Goal: Task Accomplishment & Management: Use online tool/utility

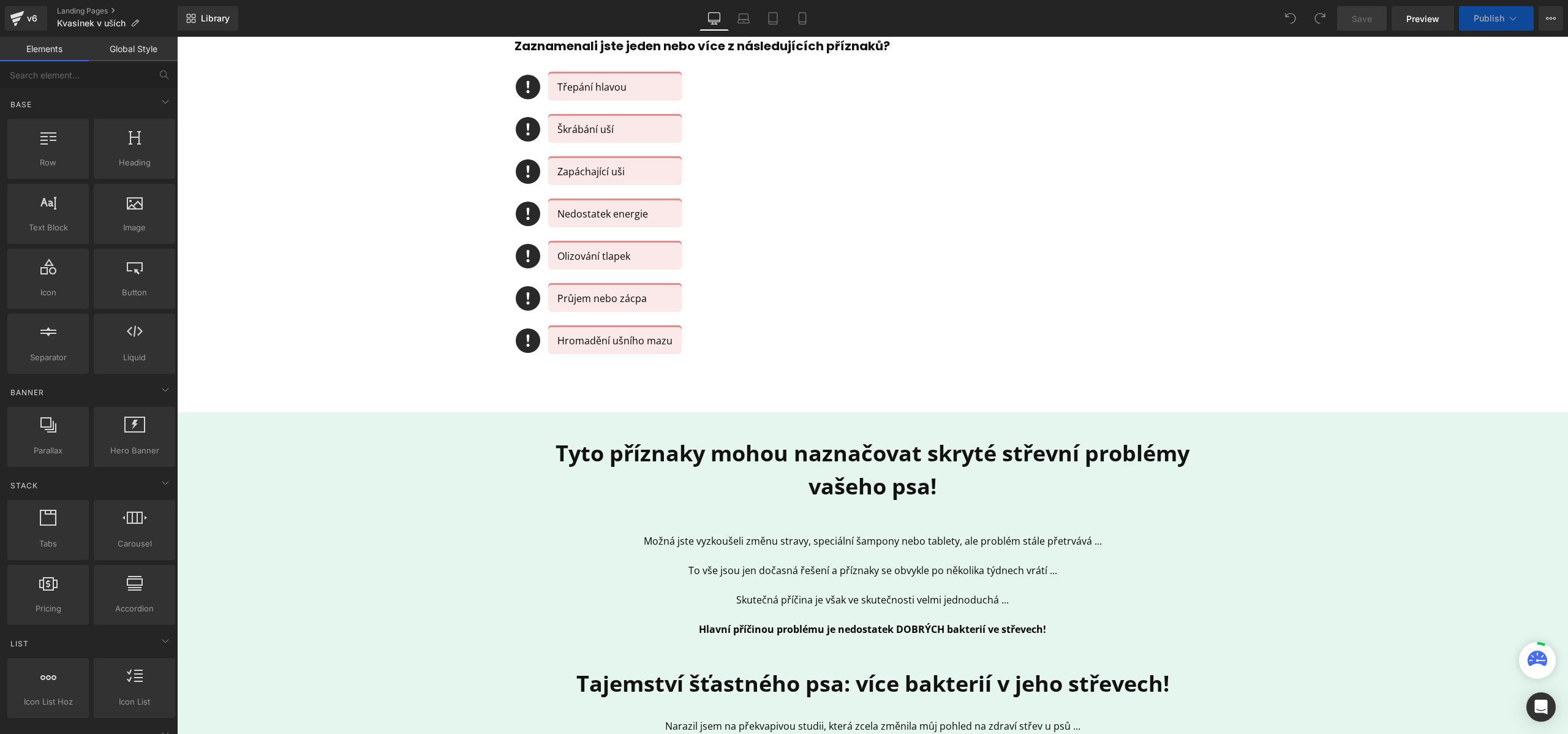
scroll to position [572, 0]
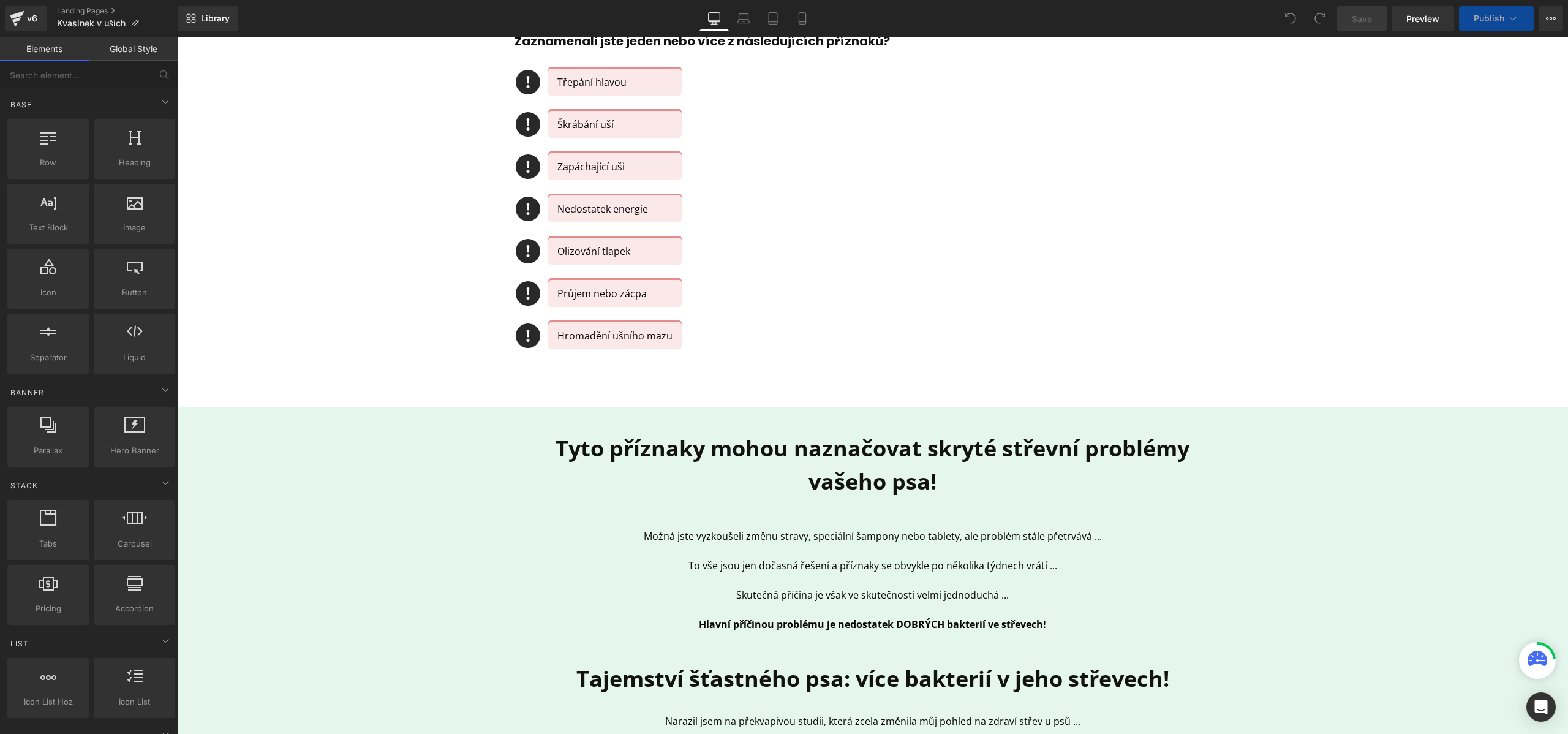
click at [691, 520] on div "Tyto příznaky mohou naznačovat skryté střevní problémy vašeho psa! Heading Možn…" at bounding box center [873, 639] width 735 height 414
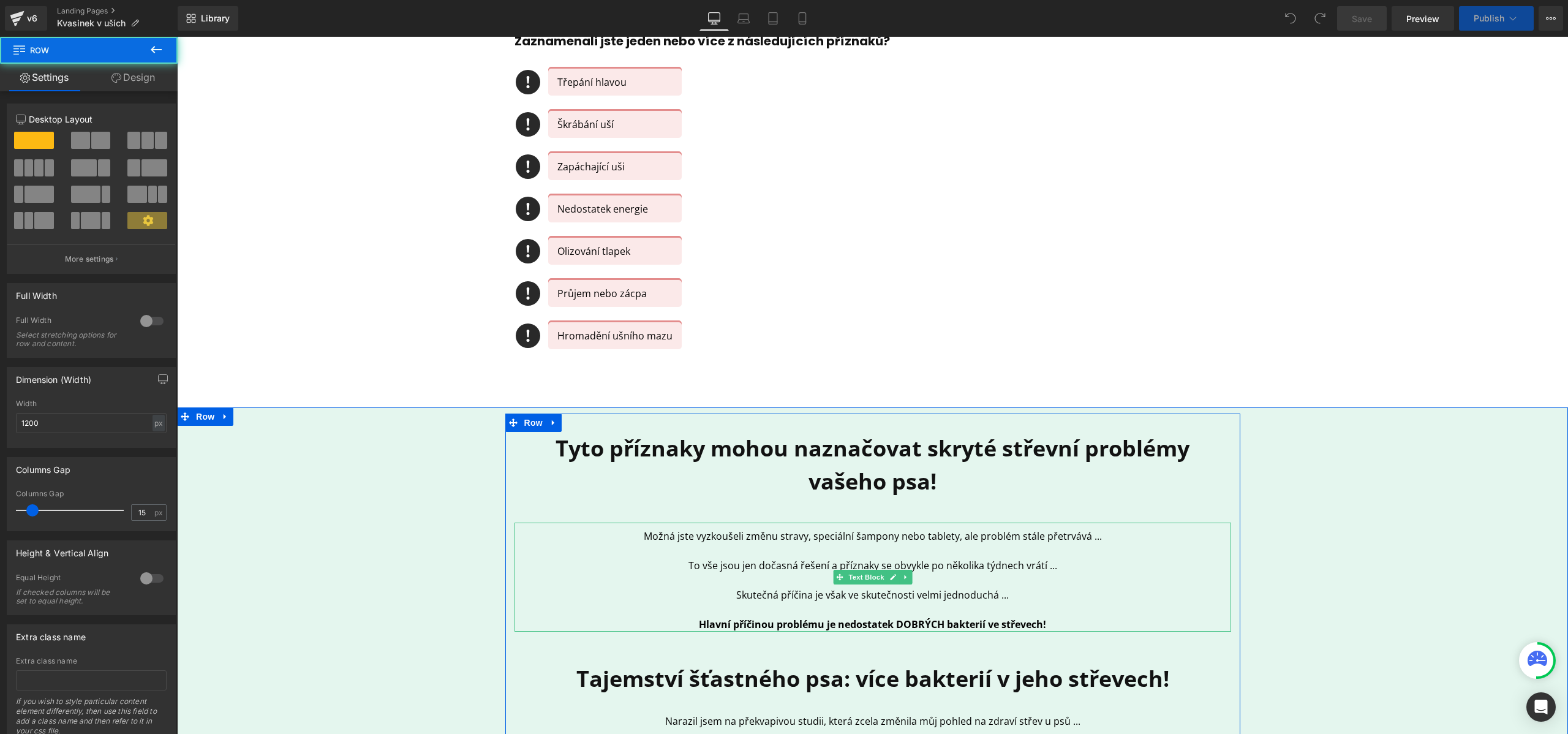
click at [649, 532] on p "Možná jste vyzkoušeli změnu stravy, speciální šampony nebo tablety, ale problém…" at bounding box center [873, 536] width 716 height 15
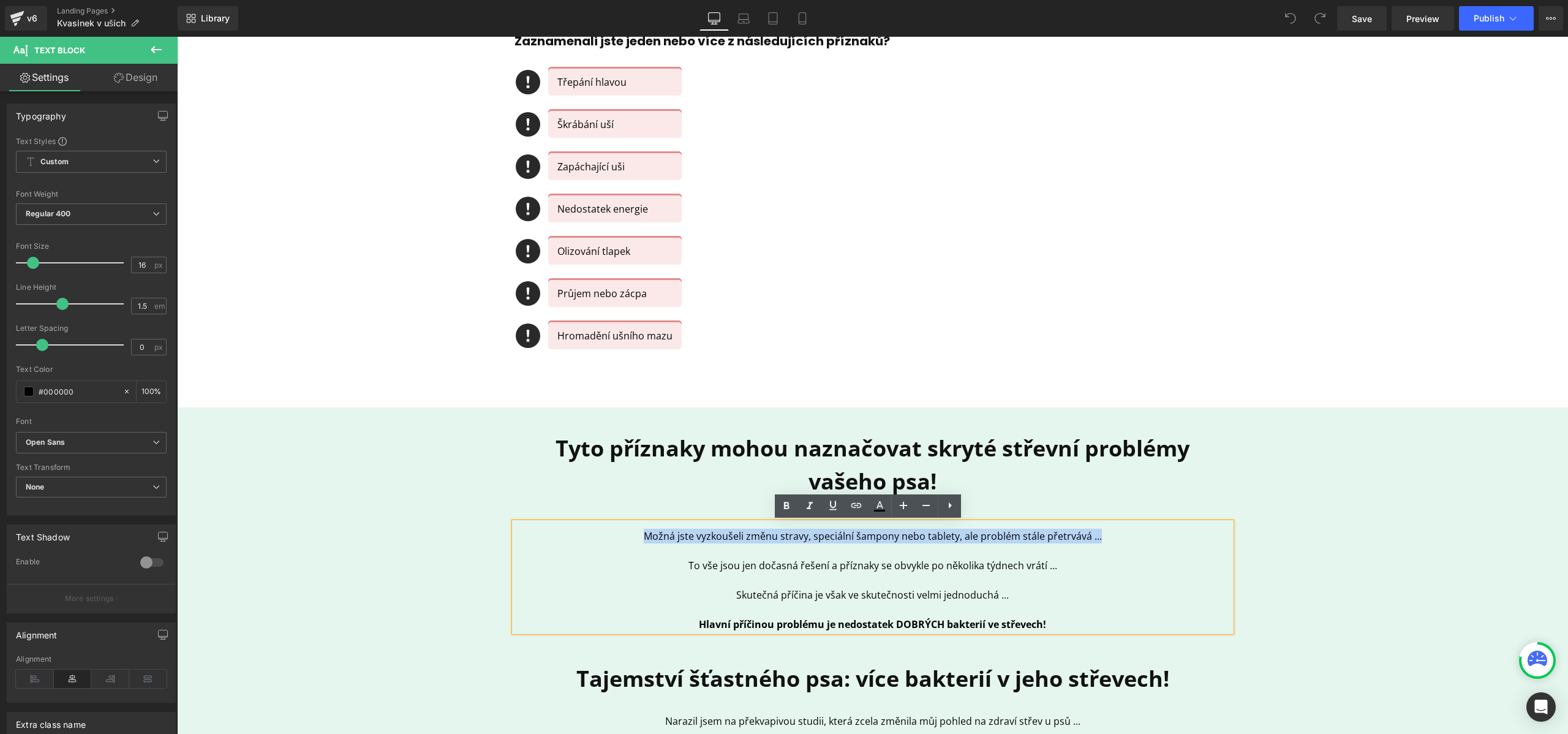
drag, startPoint x: 643, startPoint y: 536, endPoint x: 1107, endPoint y: 540, distance: 464.0
click at [1107, 540] on p "Možná jste vyzkoušeli změnu stravy, speciální šampony nebo tablety, ale problém…" at bounding box center [873, 536] width 716 height 15
copy p "Možná jste vyzkoušeli změnu stravy, speciální šampony nebo tablety, ale problém…"
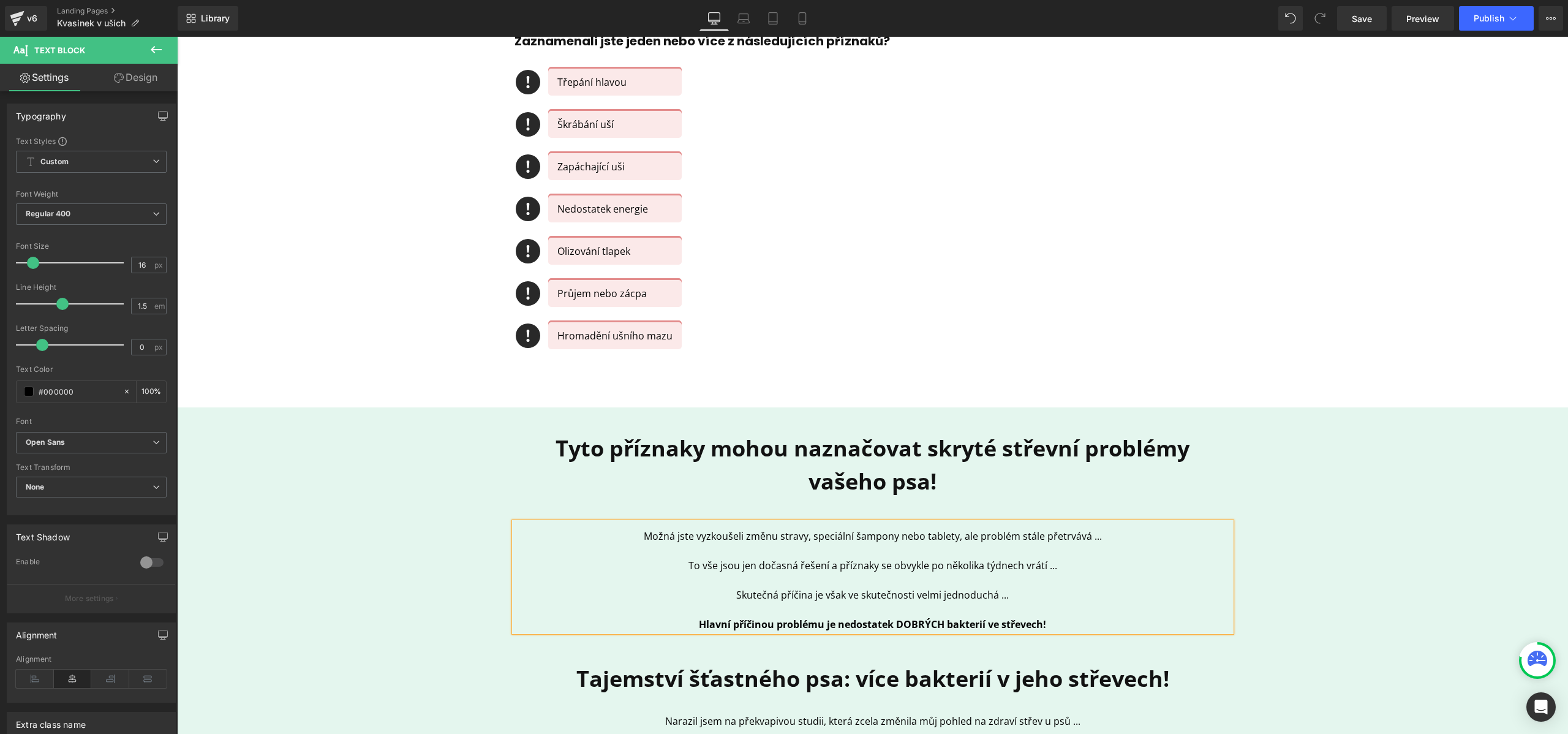
click at [661, 527] on div "Možná jste vyzkoušeli změnu stravy, speciální šampony nebo tablety, ale problém…" at bounding box center [873, 577] width 716 height 109
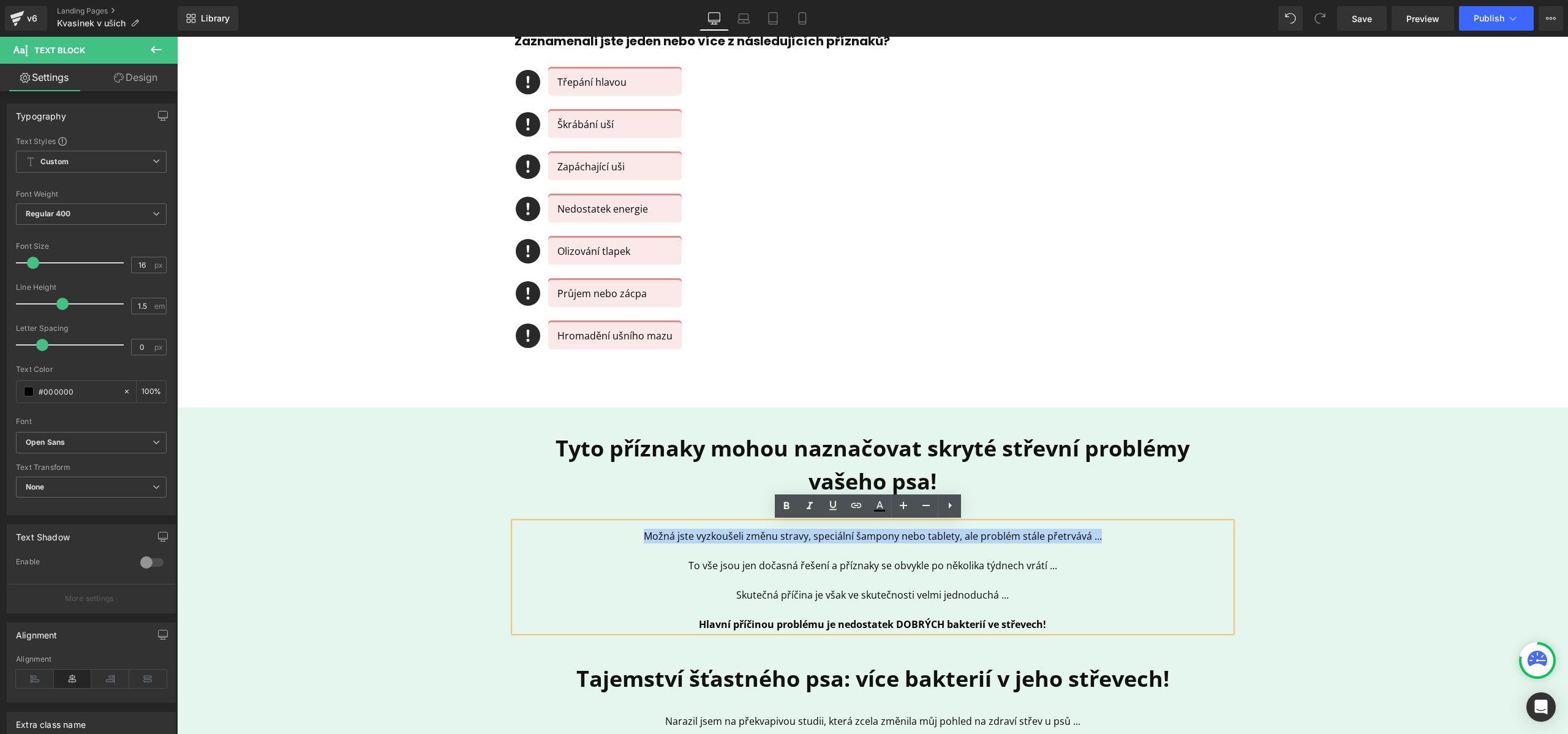
drag, startPoint x: 643, startPoint y: 532, endPoint x: 1108, endPoint y: 532, distance: 465.0
click at [1108, 532] on p "Možná jste vyzkoušeli změnu stravy, speciální šampony nebo tablety, ale problém…" at bounding box center [873, 536] width 716 height 15
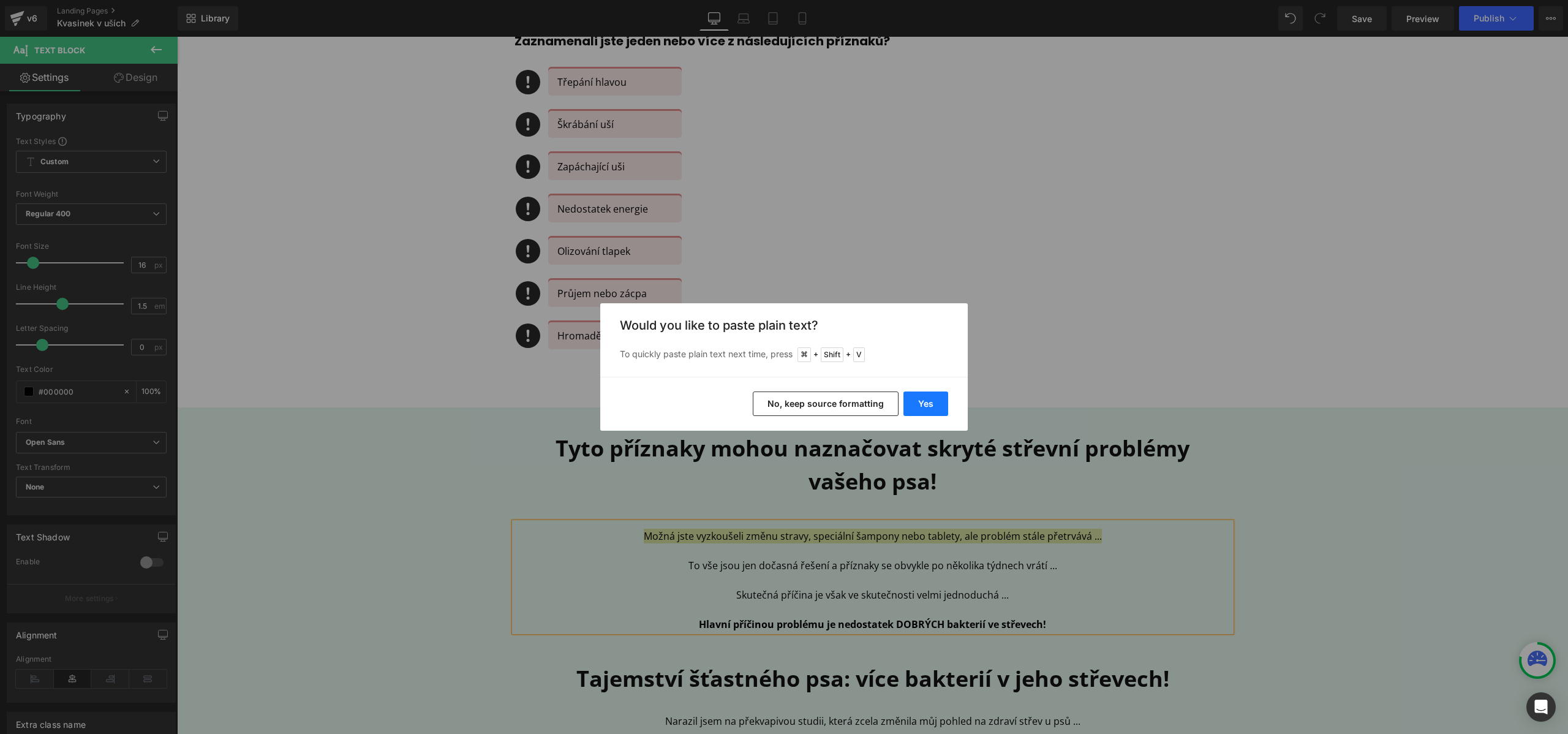
click at [927, 398] on button "Yes" at bounding box center [925, 404] width 45 height 25
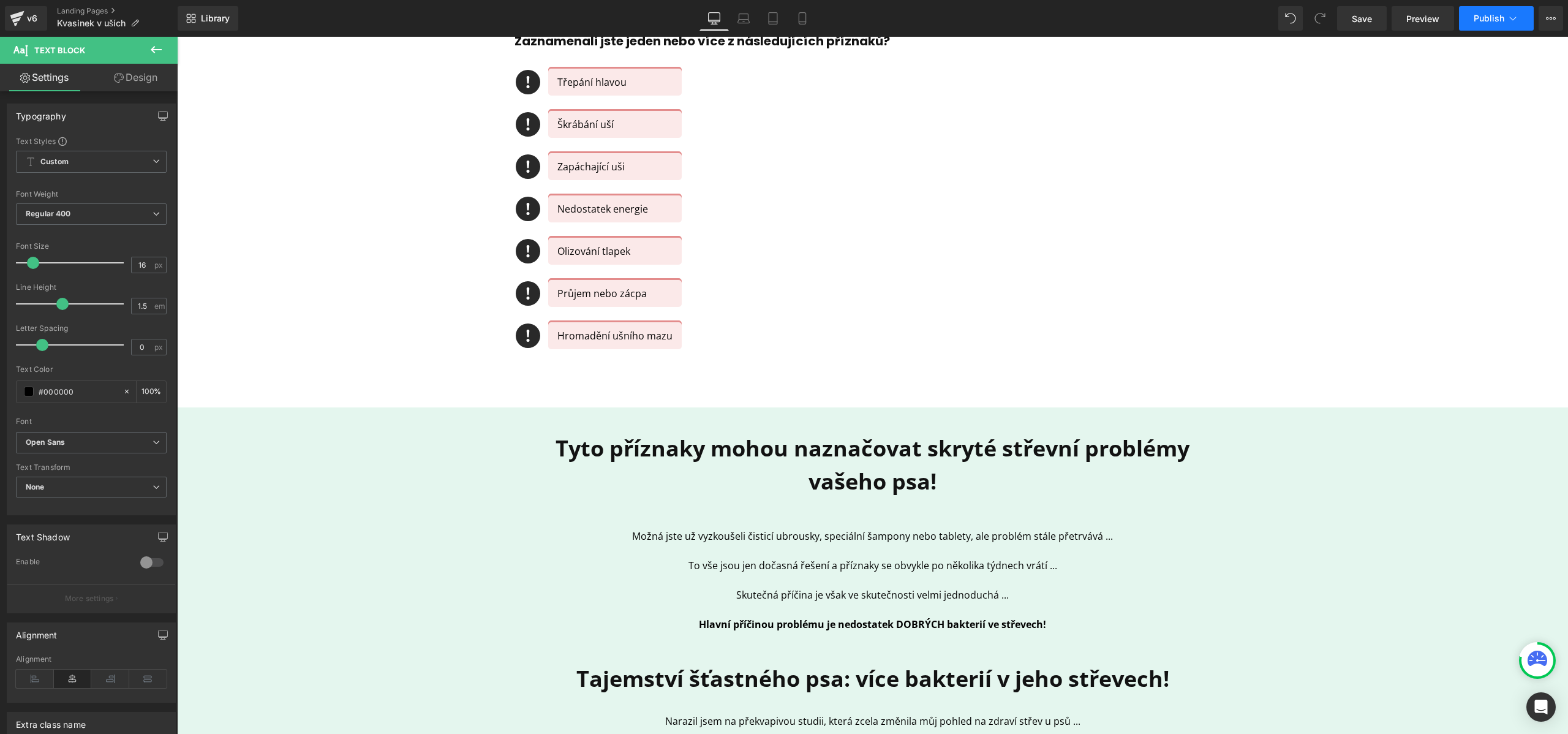
click at [1495, 17] on span "Publish" at bounding box center [1489, 18] width 31 height 10
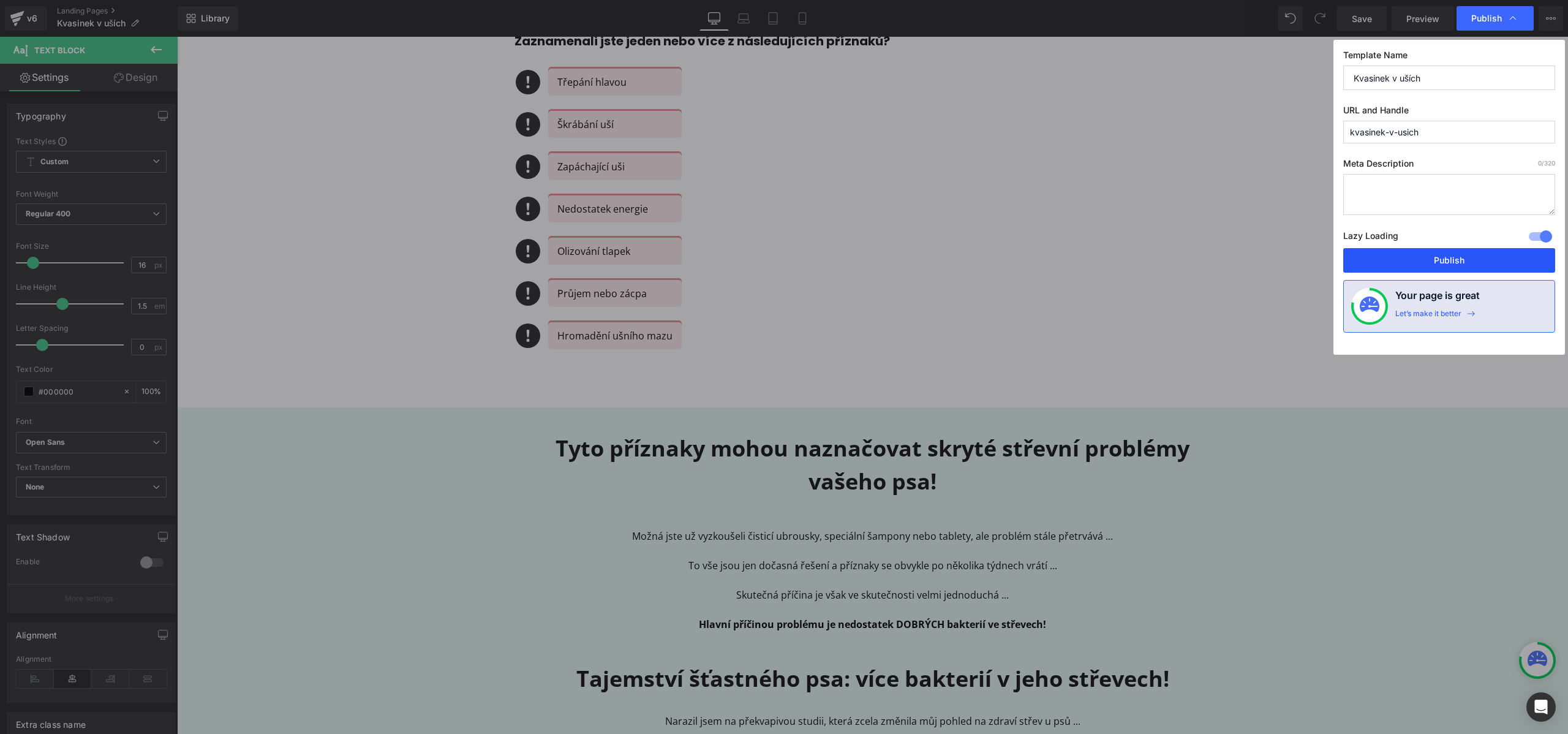
click at [1430, 260] on button "Publish" at bounding box center [1449, 260] width 212 height 25
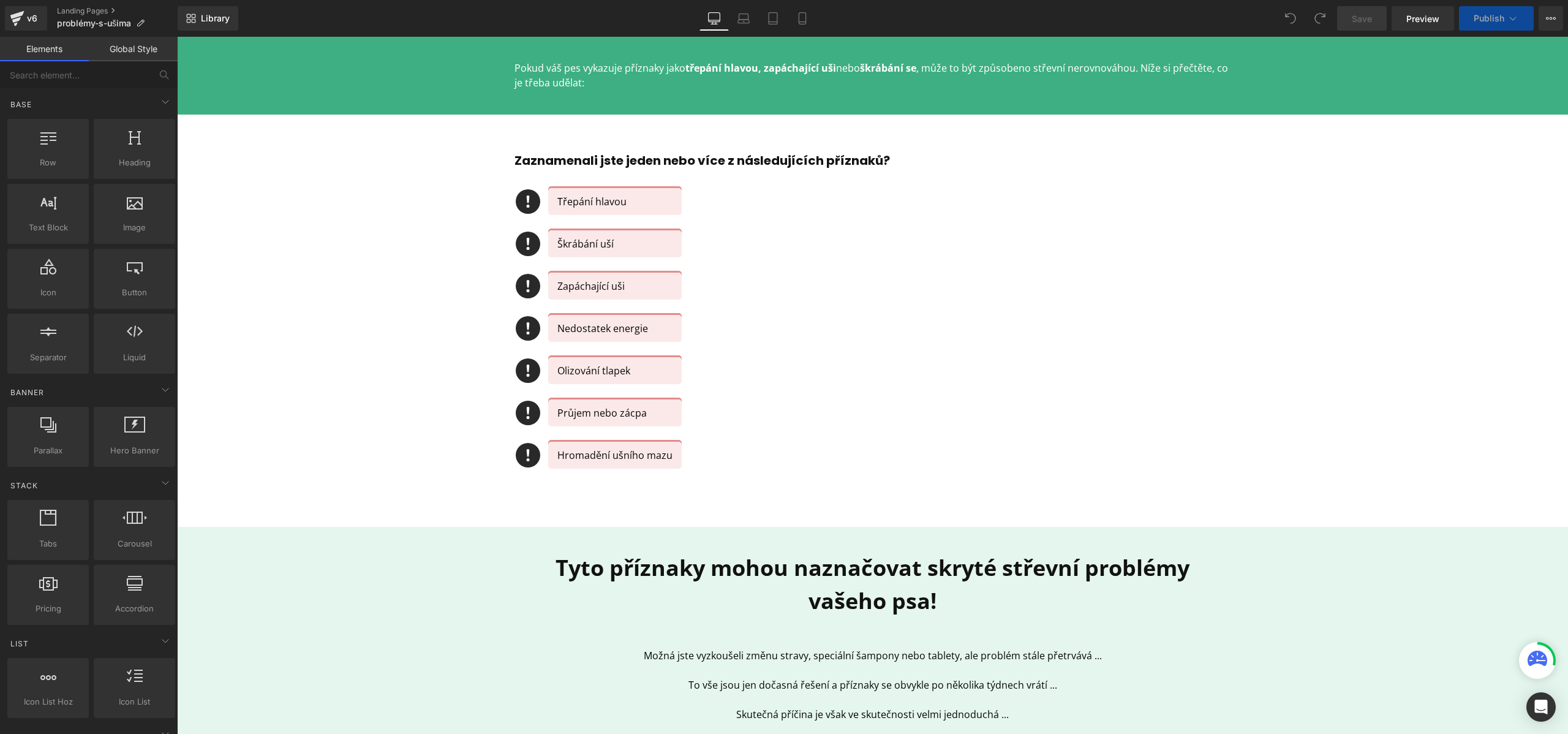
scroll to position [530, 0]
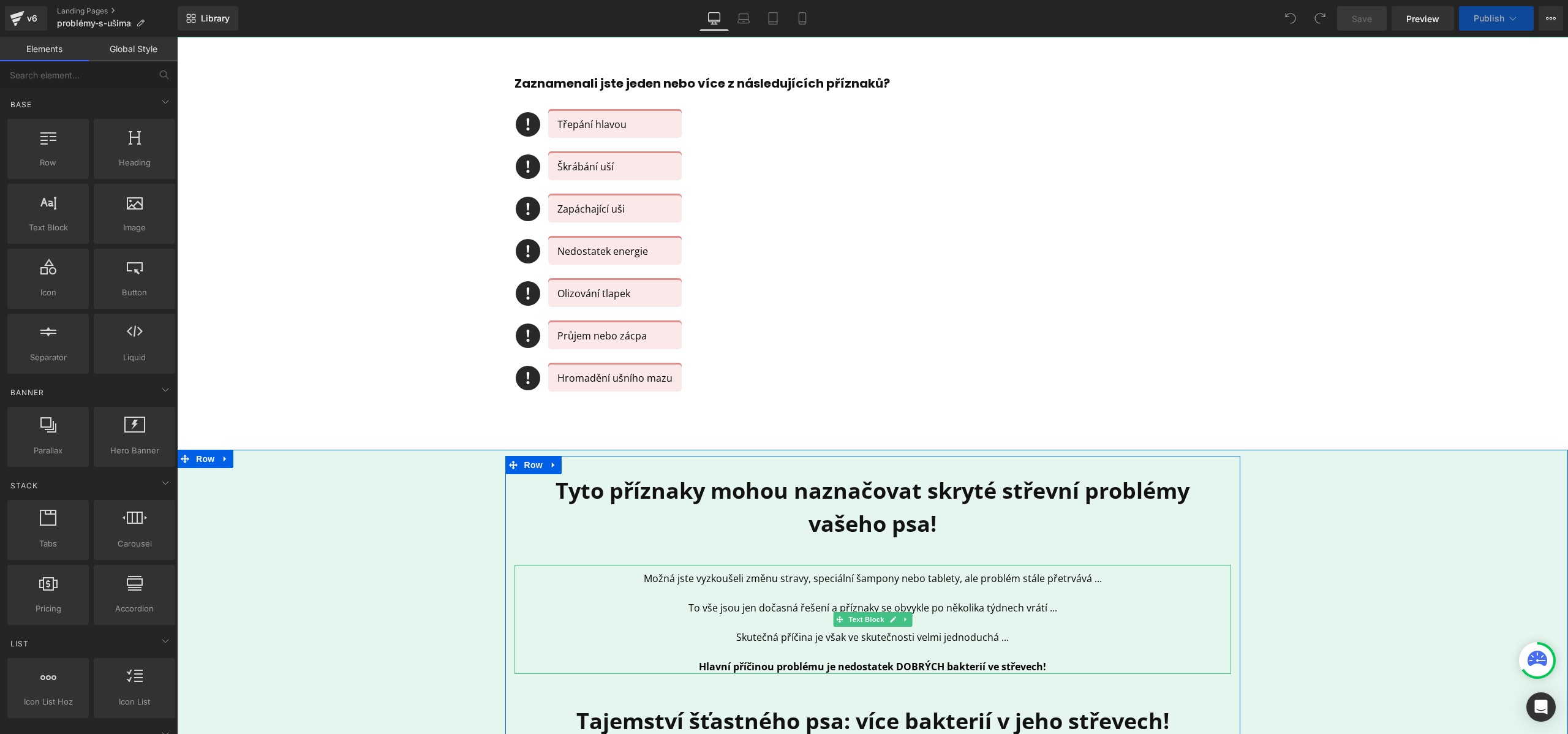
click at [687, 587] on p at bounding box center [873, 593] width 716 height 15
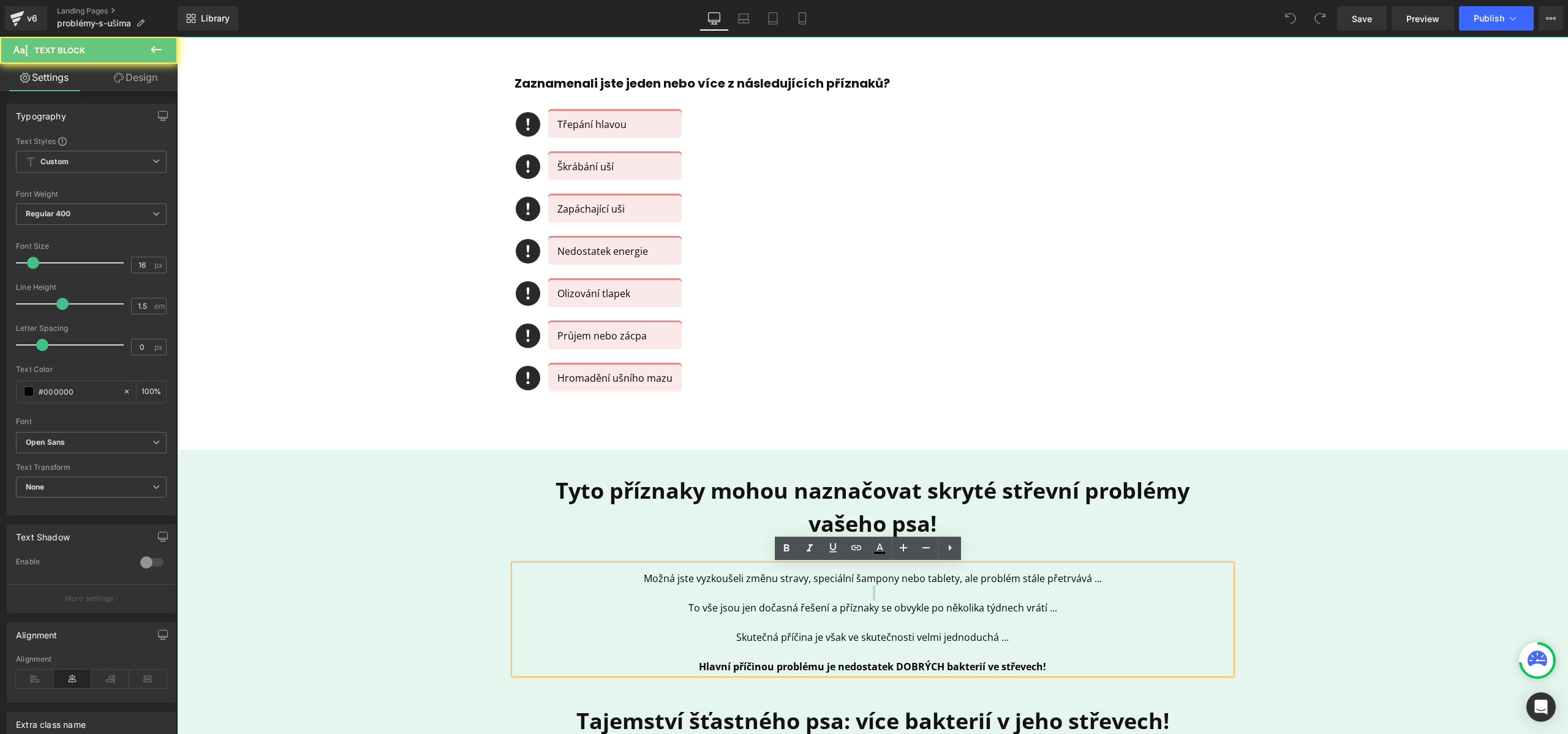
click at [687, 587] on p at bounding box center [873, 593] width 716 height 15
drag, startPoint x: 645, startPoint y: 581, endPoint x: 1099, endPoint y: 573, distance: 454.1
click at [1099, 573] on p "Možná jste vyzkoušeli změnu stravy, speciální šampony nebo tablety, ale problém…" at bounding box center [873, 578] width 716 height 15
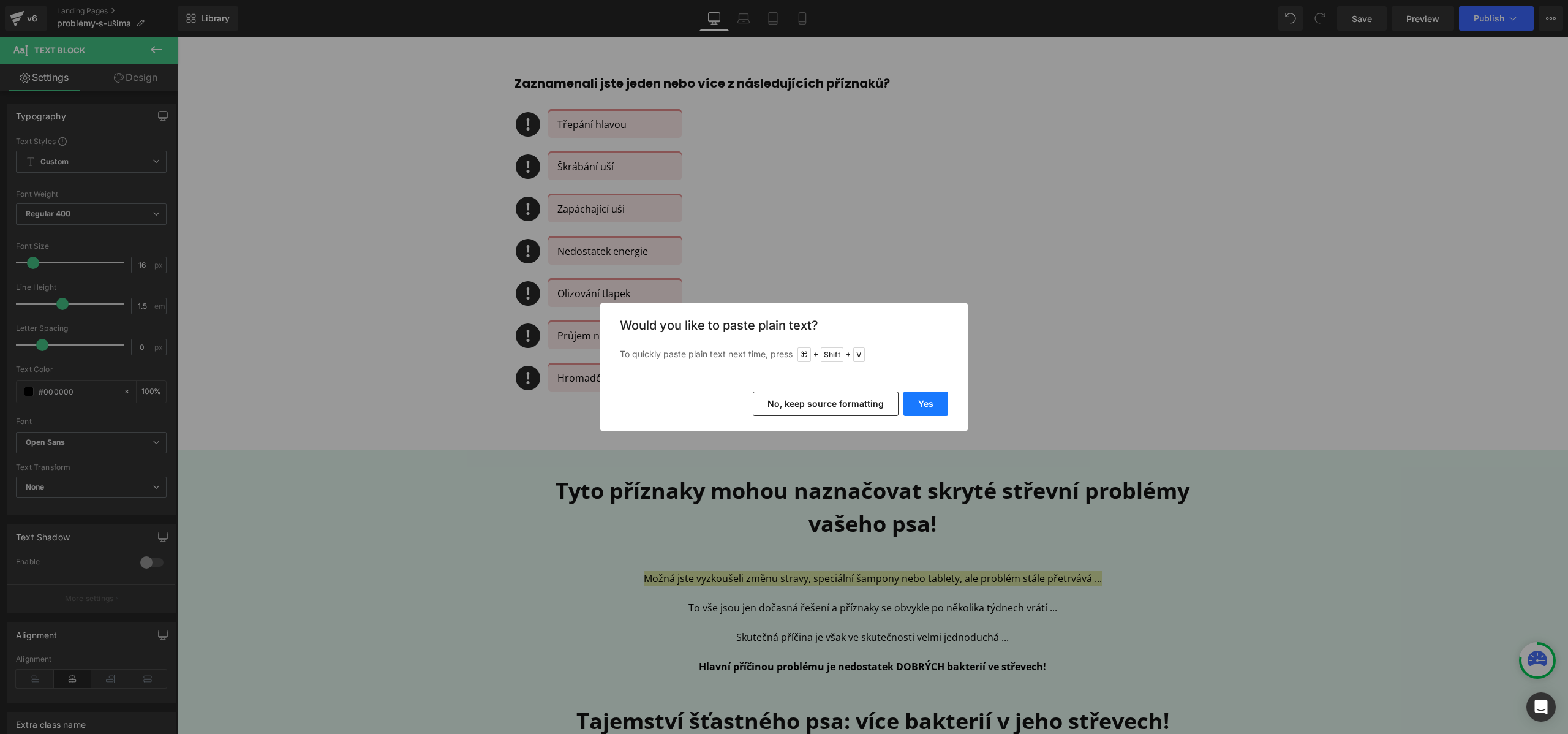
click at [925, 404] on button "Yes" at bounding box center [925, 404] width 45 height 25
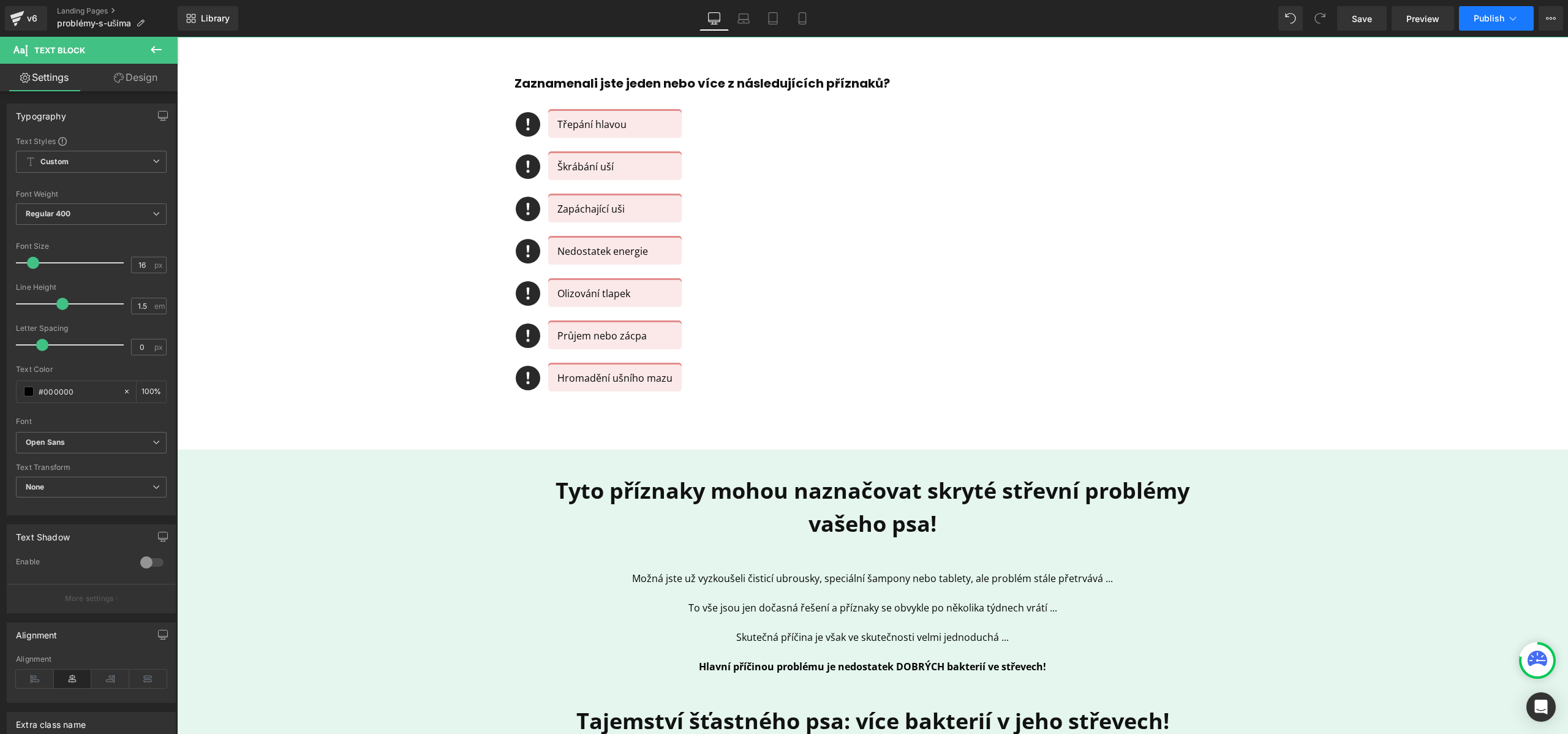
click at [1499, 15] on span "Publish" at bounding box center [1489, 18] width 31 height 10
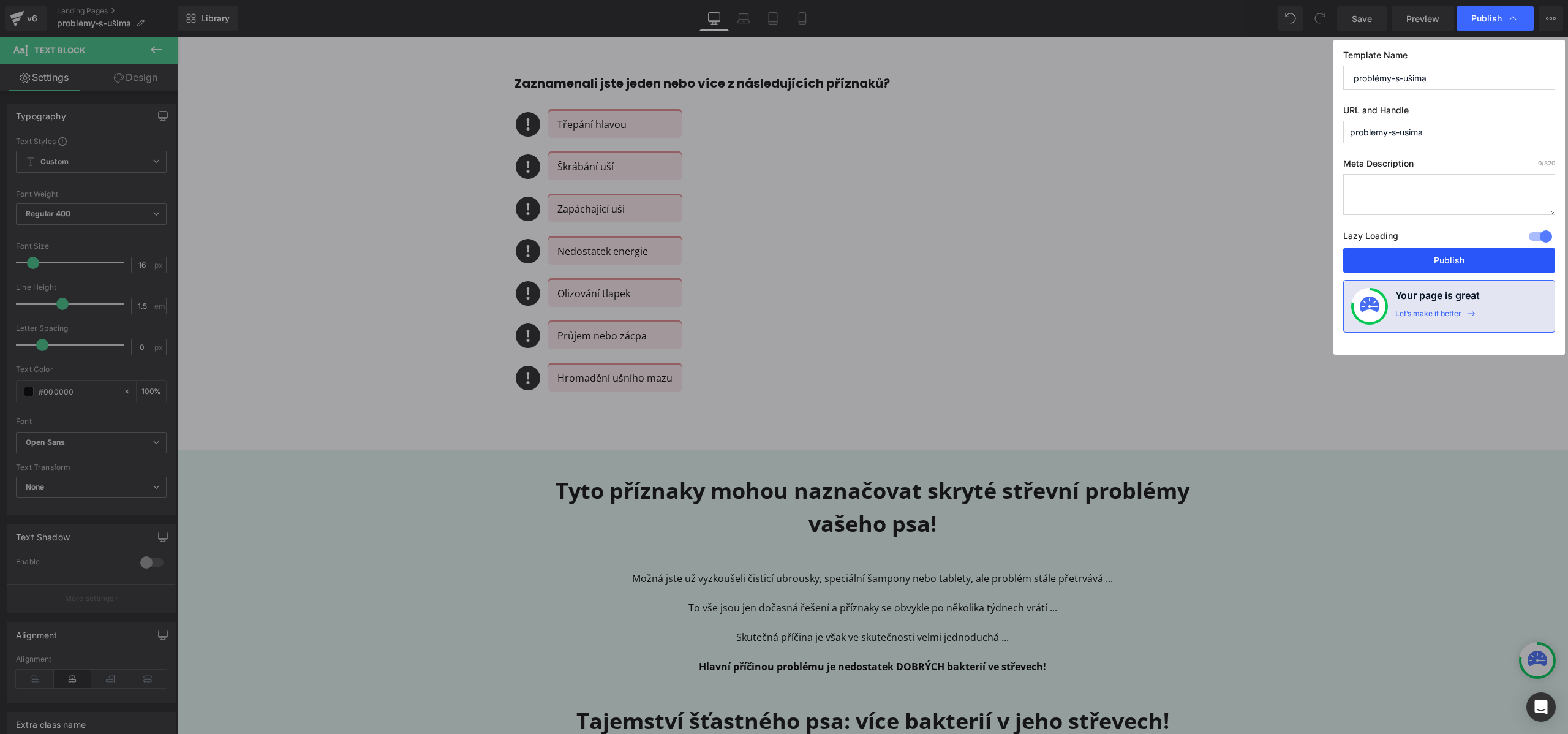
click at [1420, 263] on button "Publish" at bounding box center [1449, 260] width 212 height 25
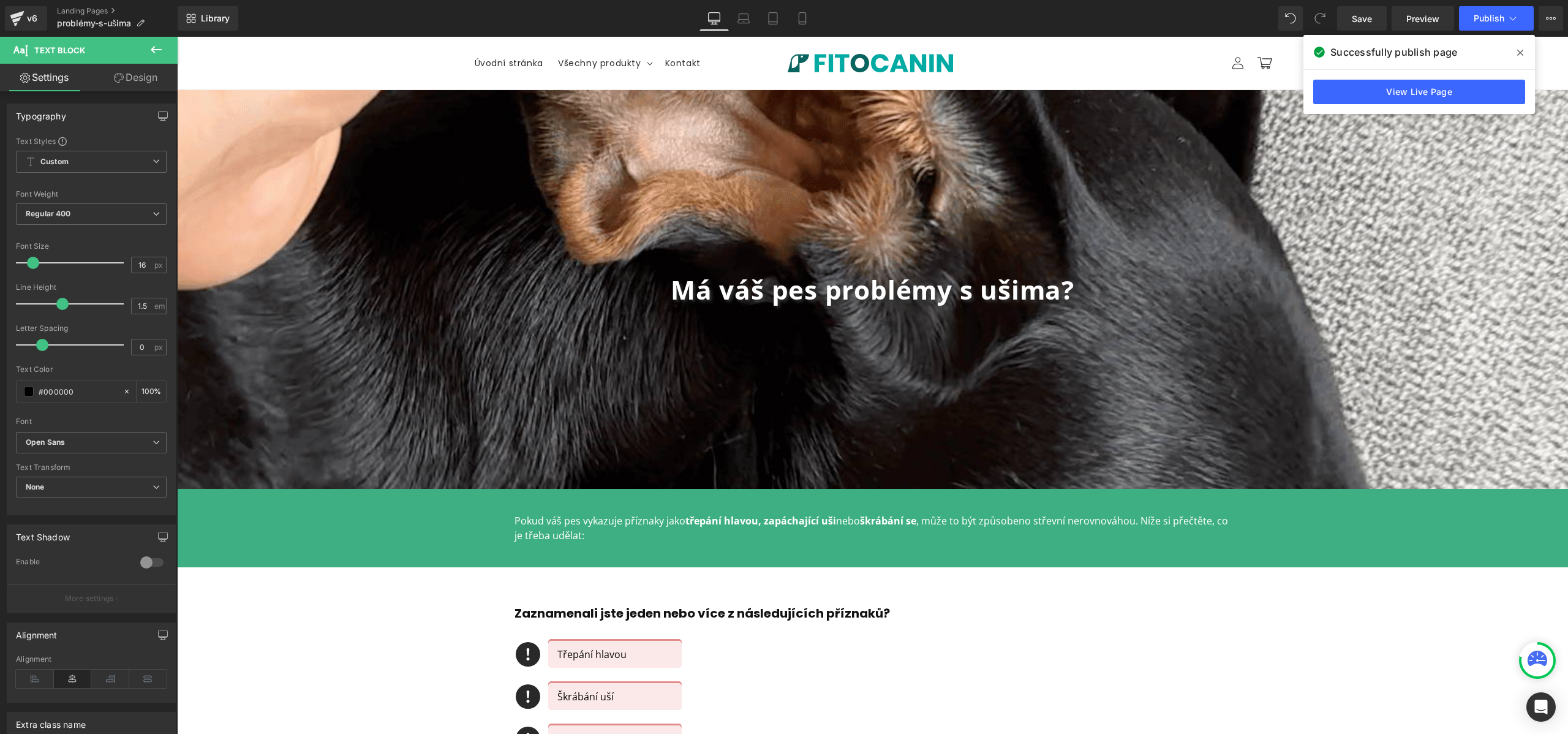
scroll to position [3, 0]
